Goal: Communication & Community: Answer question/provide support

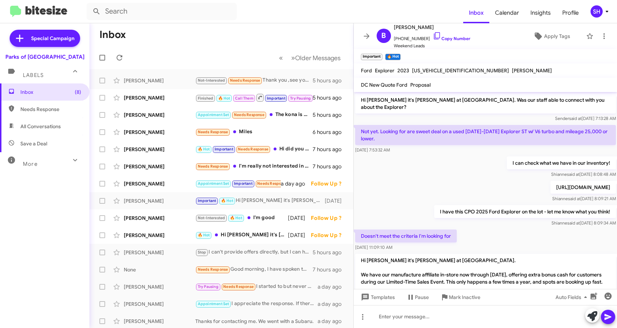
scroll to position [447, 0]
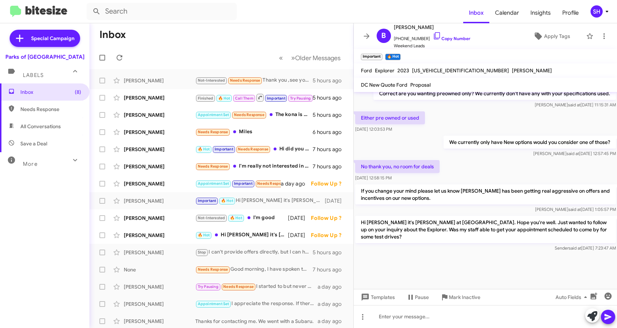
click at [362, 35] on span at bounding box center [367, 36] width 14 height 9
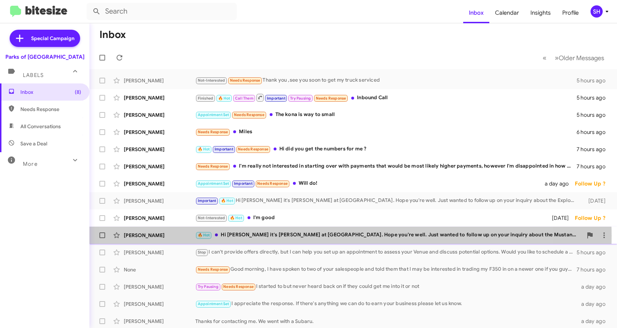
click at [310, 236] on div "🔥 Hot Hi [PERSON_NAME] it's [PERSON_NAME] at [GEOGRAPHIC_DATA]. Hope you're wel…" at bounding box center [389, 235] width 388 height 8
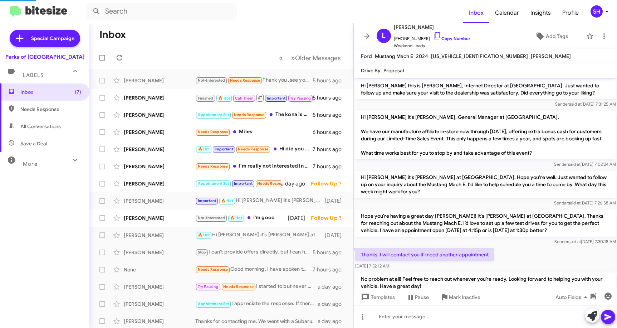
scroll to position [72, 0]
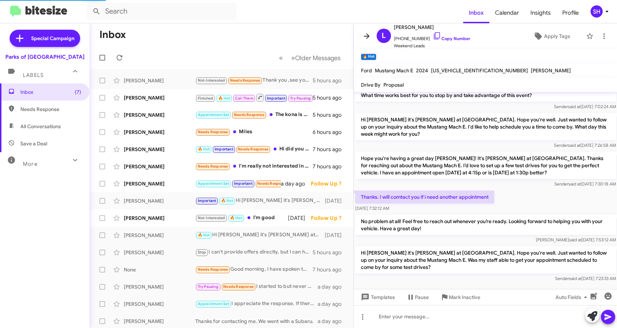
click at [362, 35] on span at bounding box center [367, 36] width 14 height 9
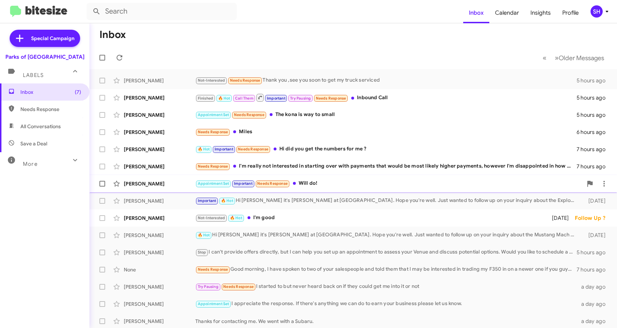
click at [324, 182] on div "Appointment Set Important Needs Response Will do!" at bounding box center [389, 183] width 388 height 8
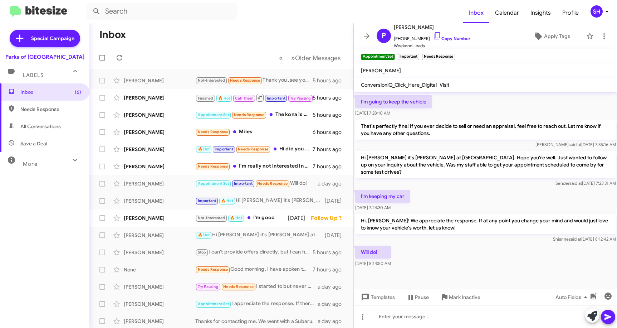
scroll to position [163, 0]
click at [366, 36] on icon at bounding box center [367, 35] width 6 height 5
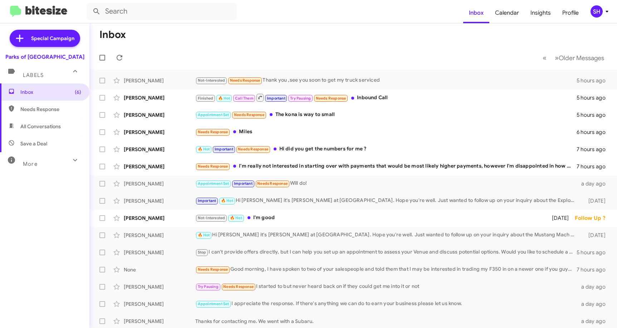
click at [25, 209] on div "Inbox (6) Needs Response All Conversations Save a Deal More Important 🔥 Hot App…" at bounding box center [44, 181] width 89 height 197
